Goal: Transaction & Acquisition: Obtain resource

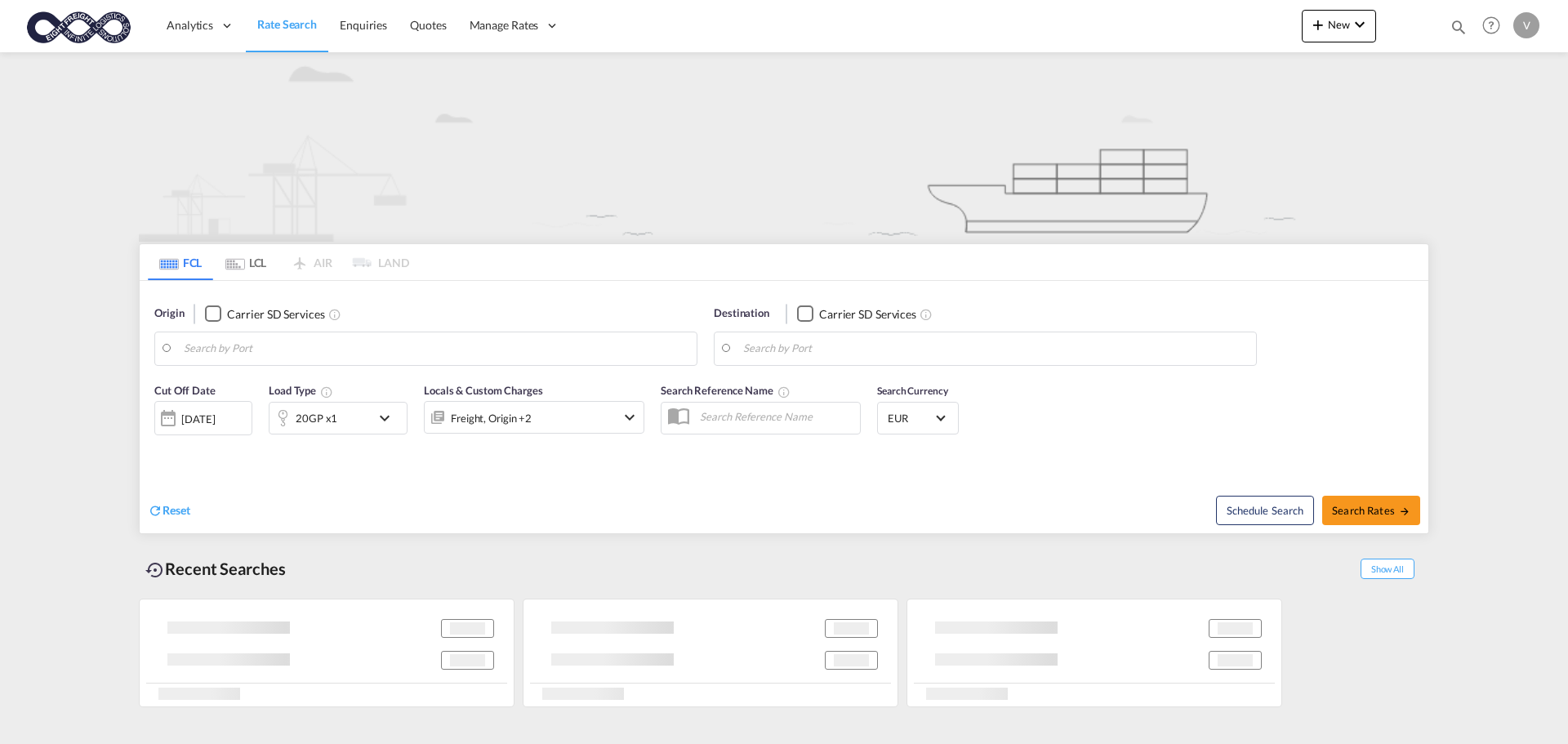
type input "[GEOGRAPHIC_DATA], [GEOGRAPHIC_DATA]"
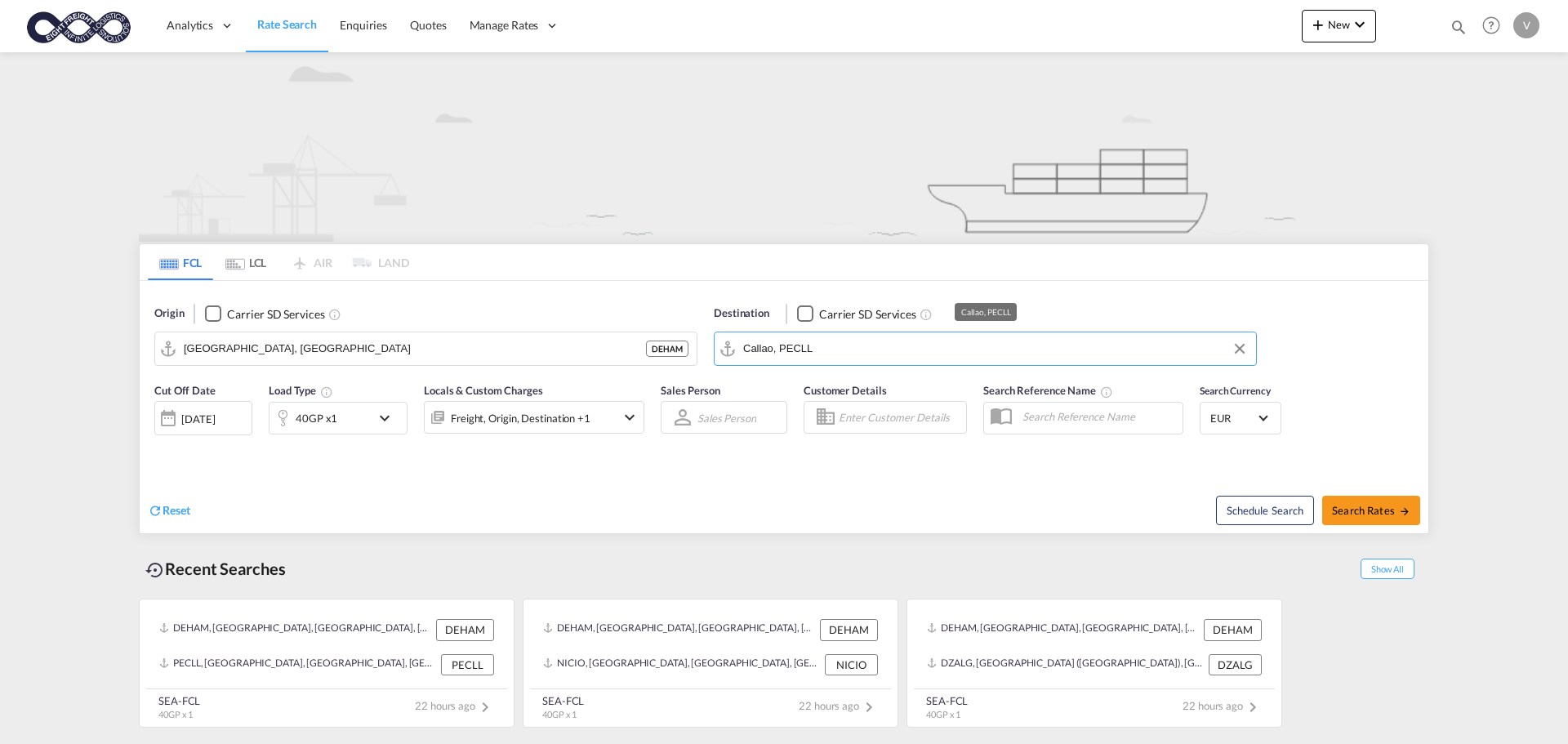
drag, startPoint x: 842, startPoint y: 348, endPoint x: 667, endPoint y: 341, distance: 175.1
click at [667, 341] on div "Origin Carrier SD Services [GEOGRAPHIC_DATA], DEHAM DEHAM Destination Carrier S…" at bounding box center [784, 327] width 1289 height 93
drag, startPoint x: 797, startPoint y: 347, endPoint x: 641, endPoint y: 332, distance: 156.7
click at [641, 332] on div "Origin Carrier SD Services [GEOGRAPHIC_DATA], DEHAM DEHAM Destination Carrier S…" at bounding box center [784, 327] width 1289 height 93
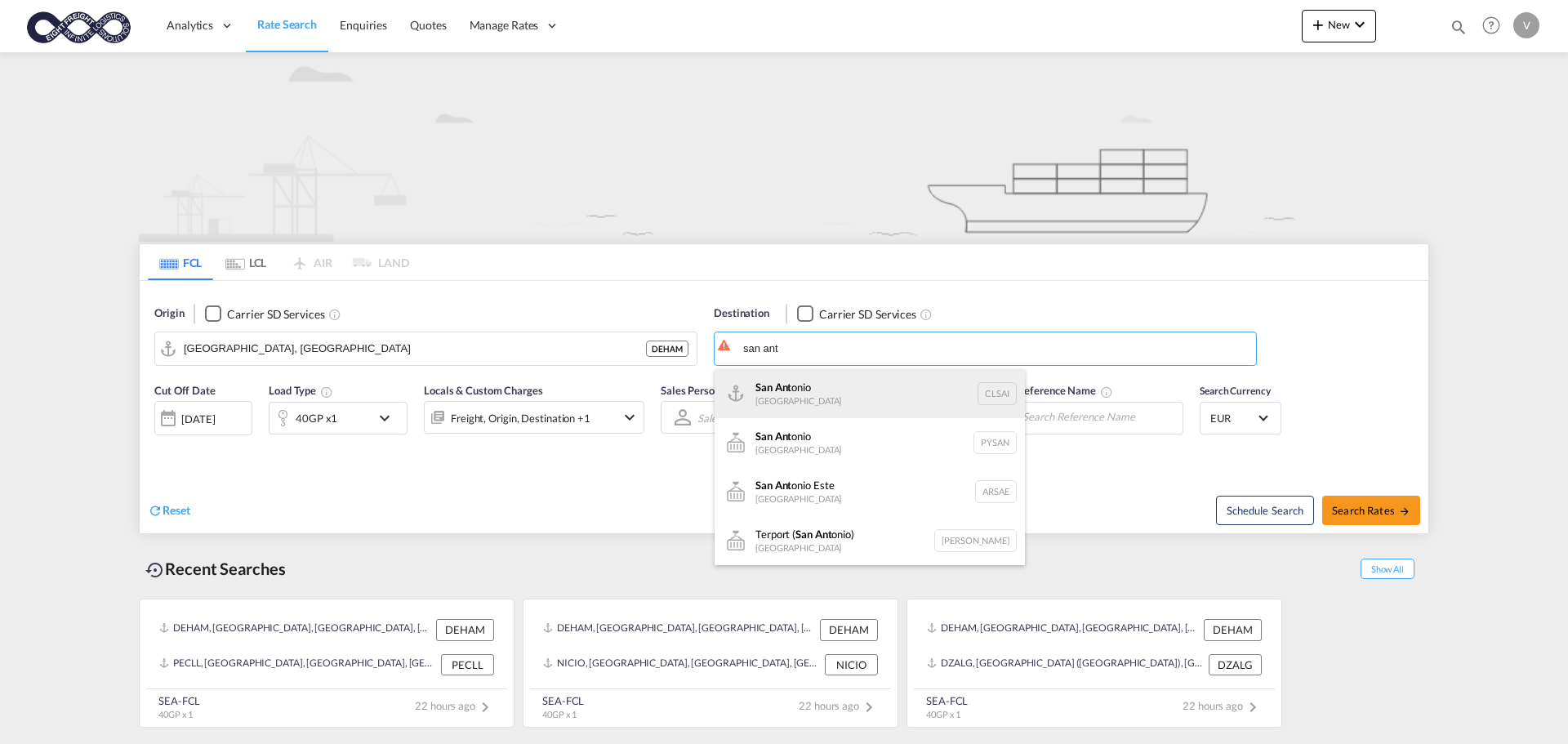
click at [798, 381] on div "San Ant onio [GEOGRAPHIC_DATA] CLSAI" at bounding box center [869, 393] width 310 height 49
type input "San Antonio, CLSAI"
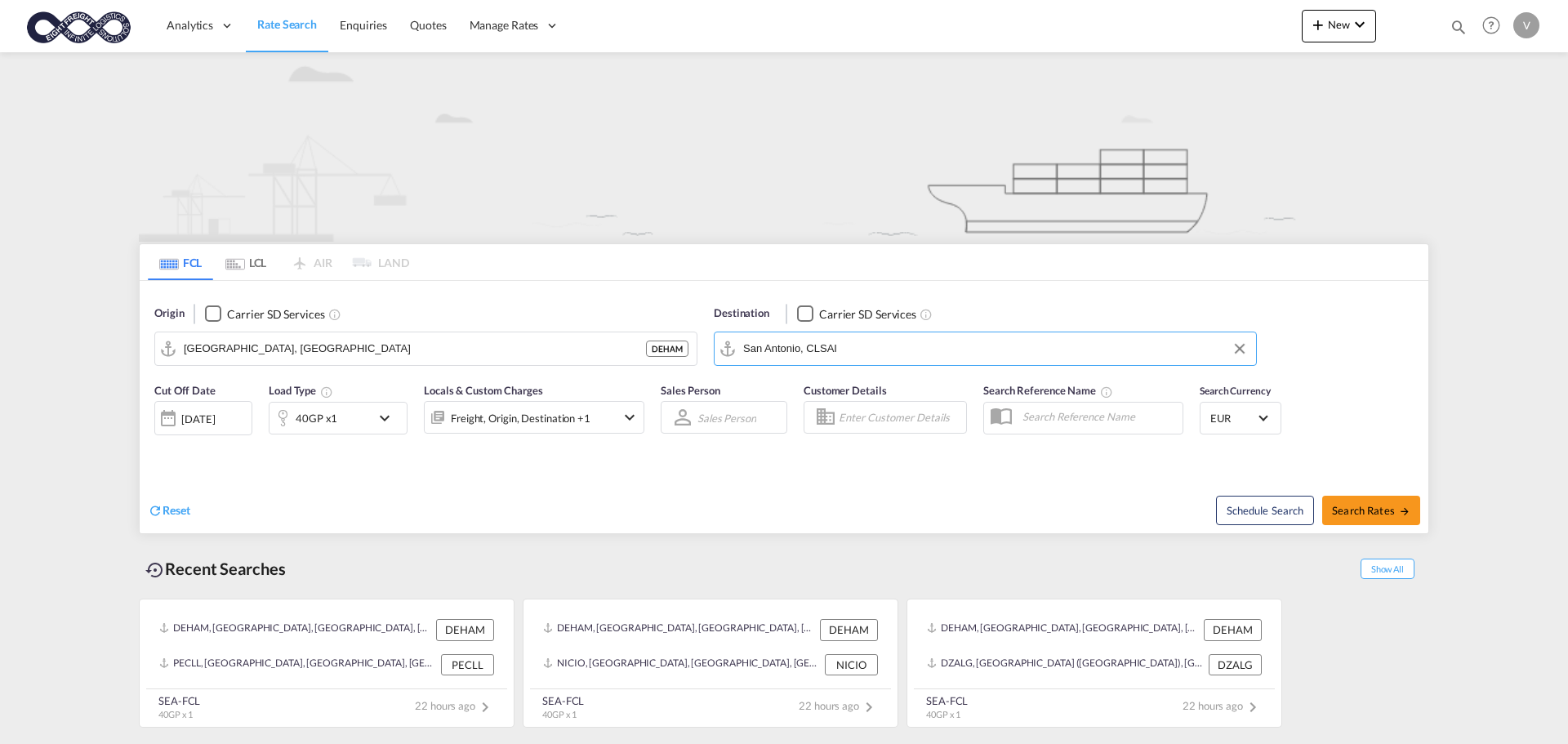
click at [393, 417] on md-icon "icon-chevron-down" at bounding box center [388, 417] width 28 height 20
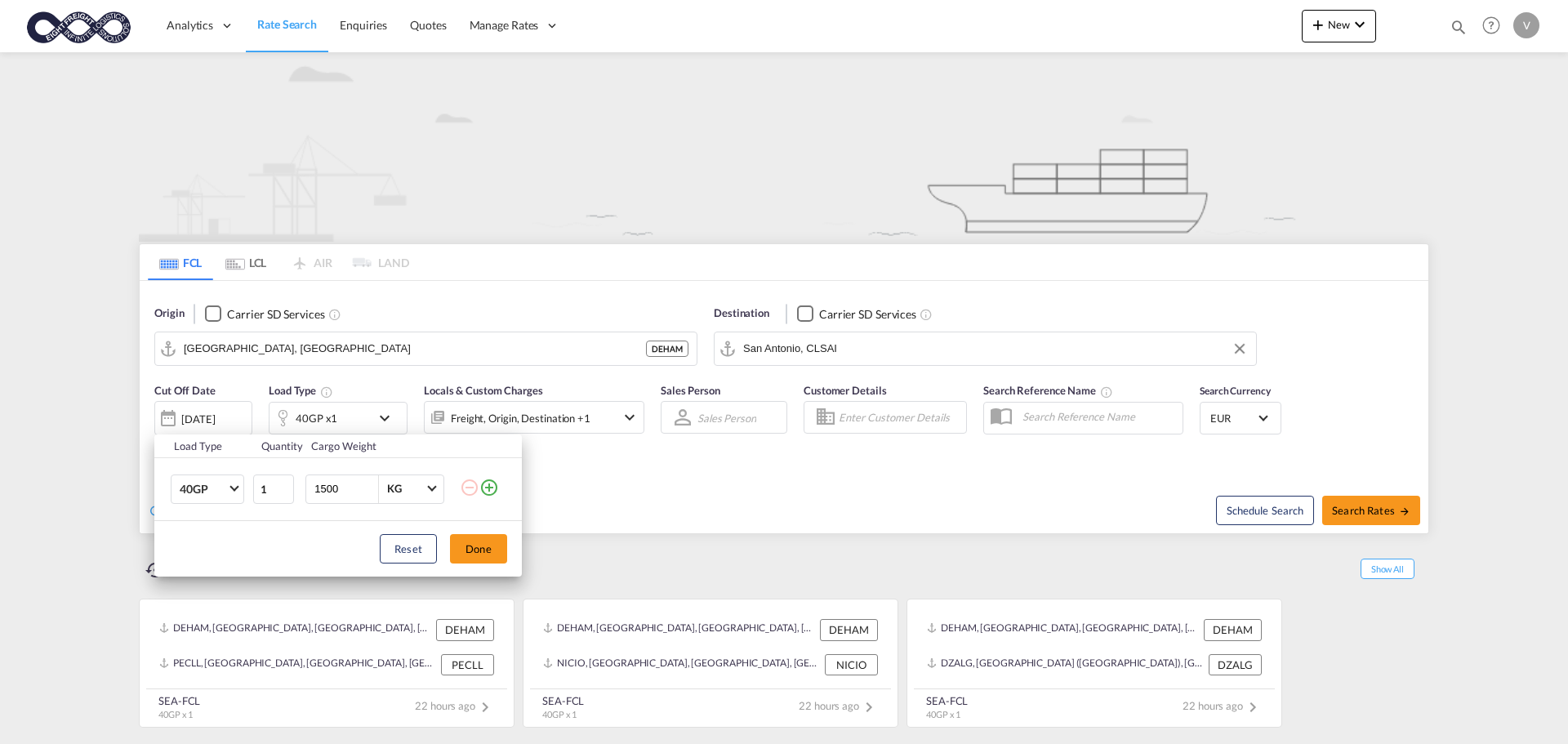
click at [1338, 502] on div "Load Type Quantity Cargo Weight 40GP 20GP 40GP 40HC 45HC 20RE 40RE 40HR 20OT 40…" at bounding box center [784, 372] width 1568 height 744
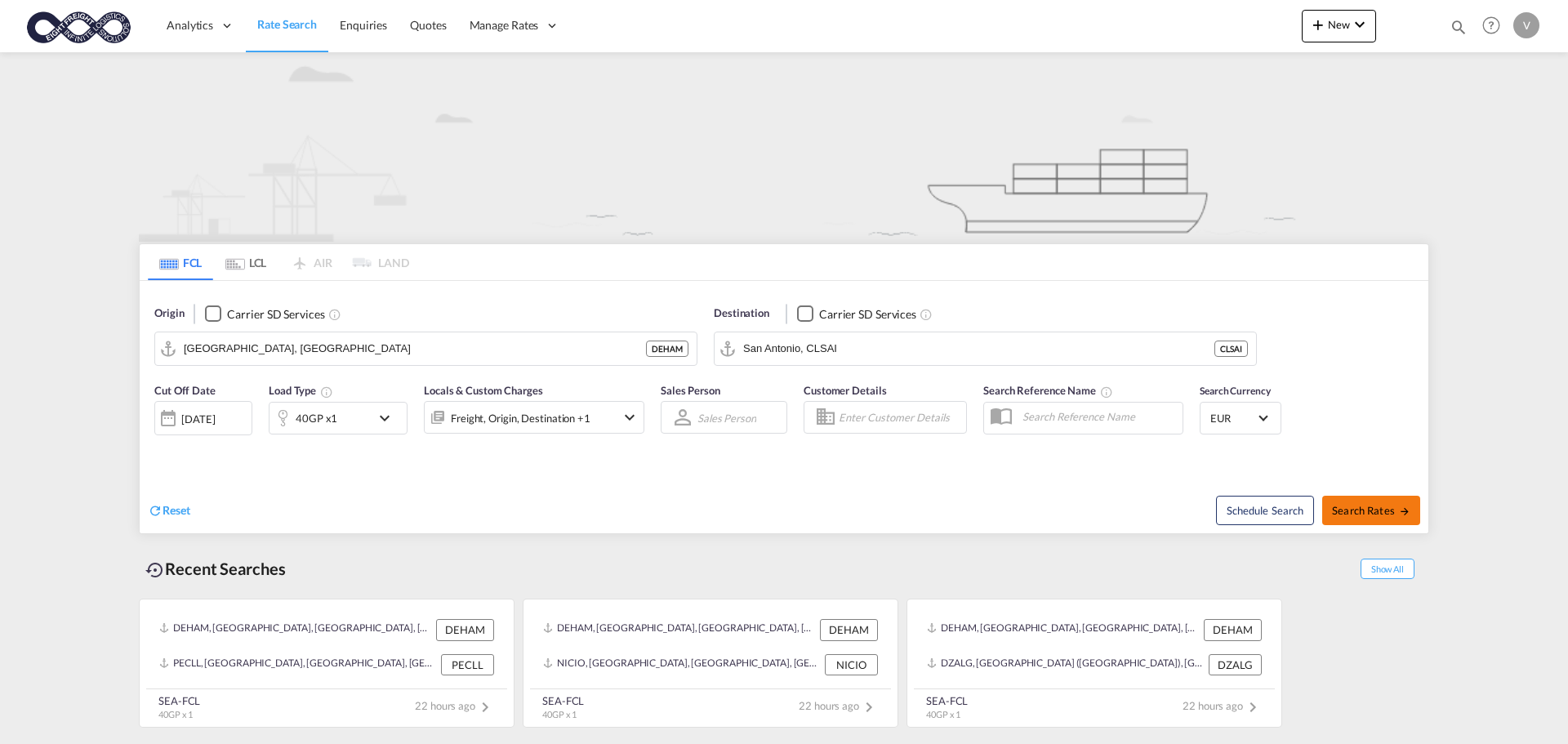
click at [1379, 508] on span "Search Rates" at bounding box center [1371, 510] width 79 height 13
type input "DEHAM to CLSAI / [DATE]"
